Goal: Find contact information: Find contact information

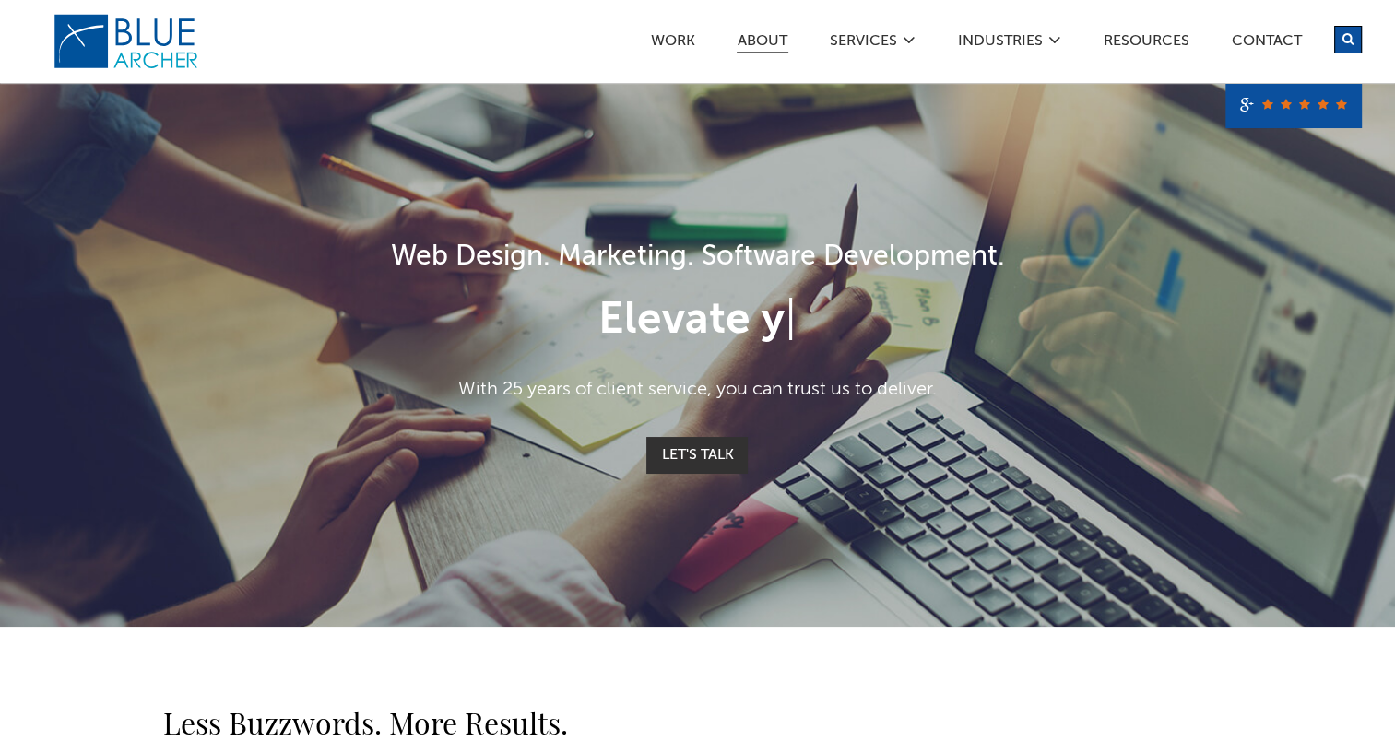
click at [763, 41] on link "ABOUT" at bounding box center [763, 43] width 52 height 19
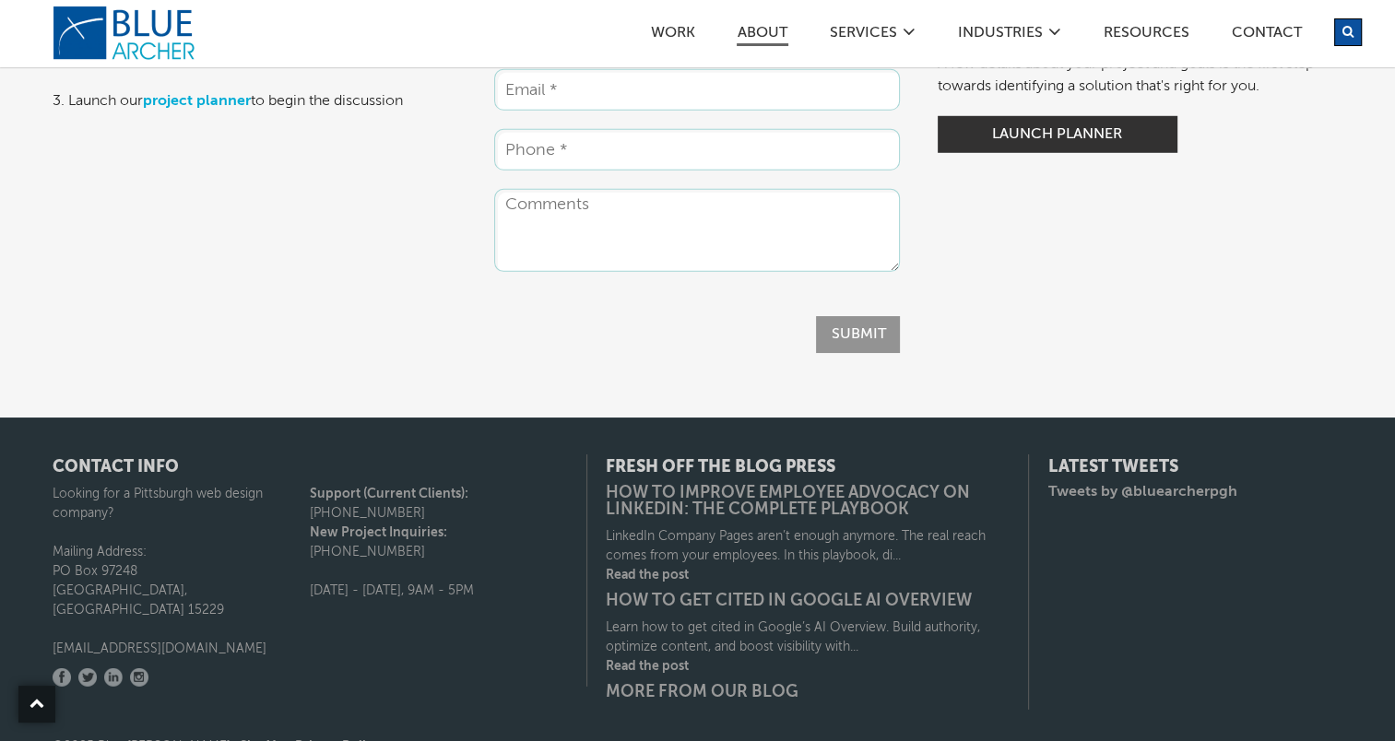
scroll to position [5403, 0]
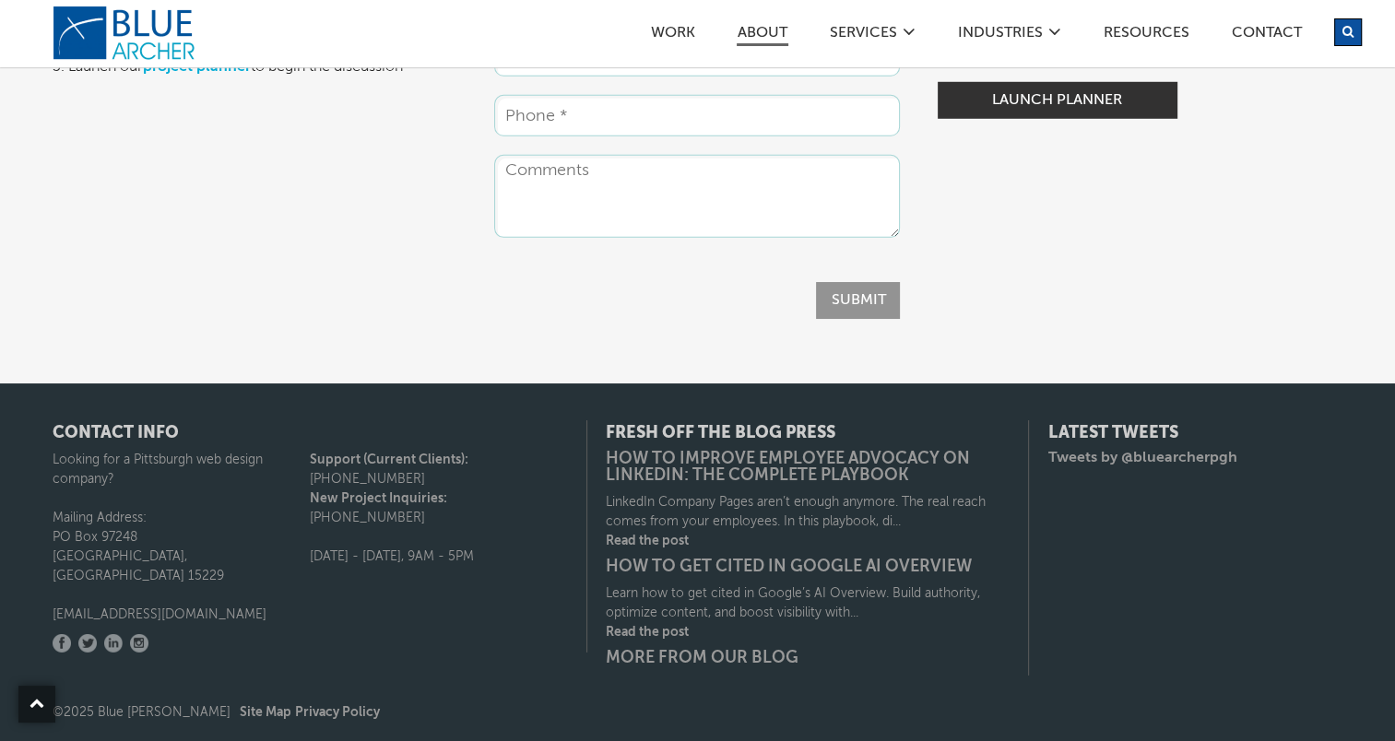
drag, startPoint x: 94, startPoint y: 586, endPoint x: 197, endPoint y: 605, distance: 104.9
click at [197, 625] on div "Facebook Twitter LinkedIn Instagram" at bounding box center [310, 629] width 515 height 9
drag, startPoint x: 105, startPoint y: 588, endPoint x: 53, endPoint y: 590, distance: 52.6
click at [53, 606] on p "[EMAIL_ADDRESS][DOMAIN_NAME]" at bounding box center [182, 615] width 258 height 19
copy p "[EMAIL_ADDRESS][DOMAIN_NAME]"
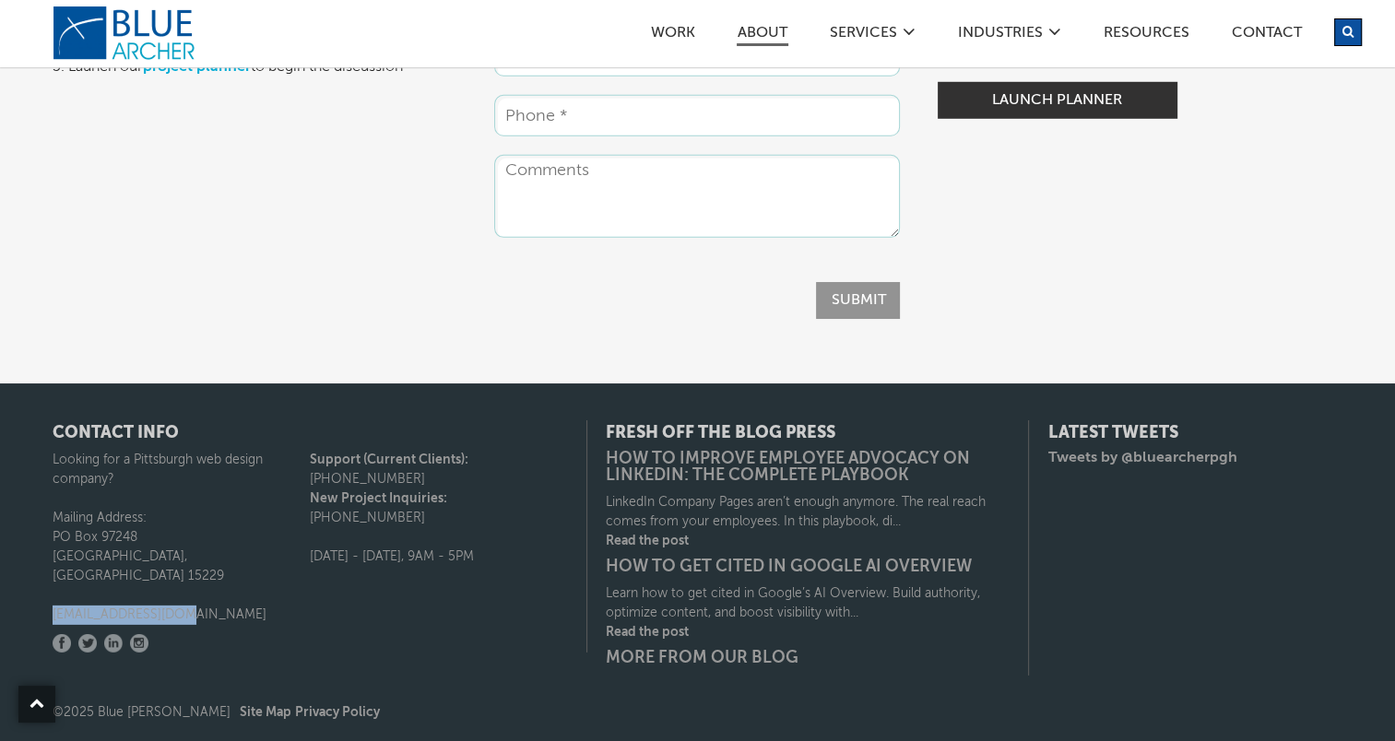
drag, startPoint x: 367, startPoint y: 496, endPoint x: 311, endPoint y: 491, distance: 56.5
click at [311, 491] on p "New Project Inquiries: (412) 353-1048" at bounding box center [439, 509] width 258 height 39
copy p "[PHONE_NUMBER]"
